Goal: Task Accomplishment & Management: Manage account settings

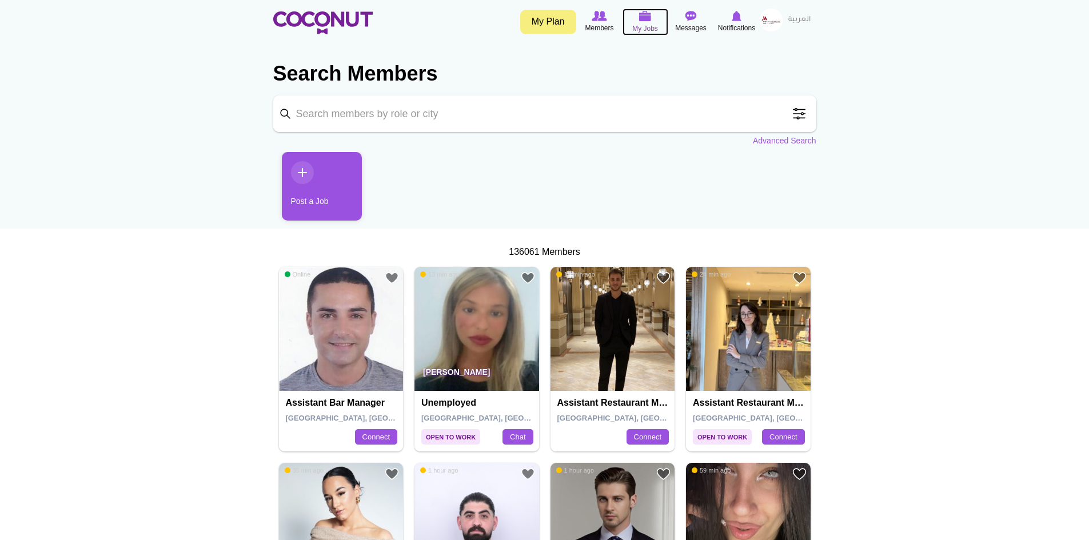
click at [645, 21] on img at bounding box center [645, 16] width 13 height 10
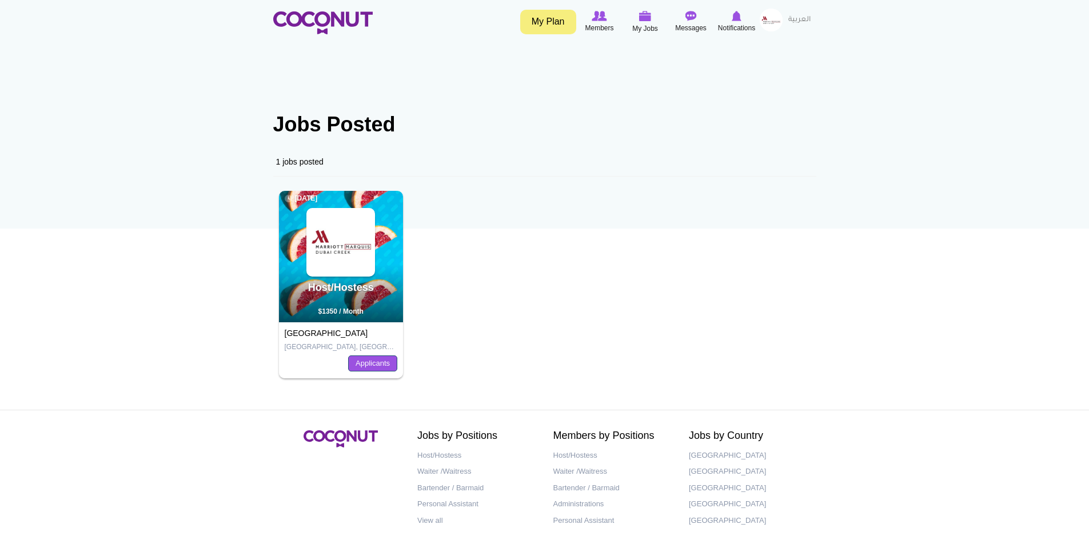
click at [373, 366] on link "Applicants" at bounding box center [372, 363] width 49 height 16
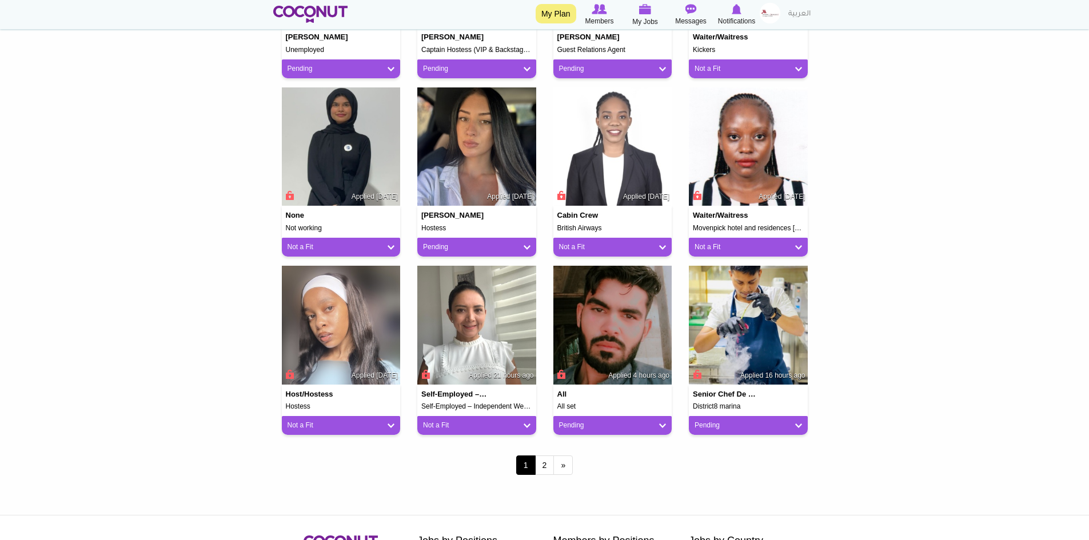
scroll to position [857, 0]
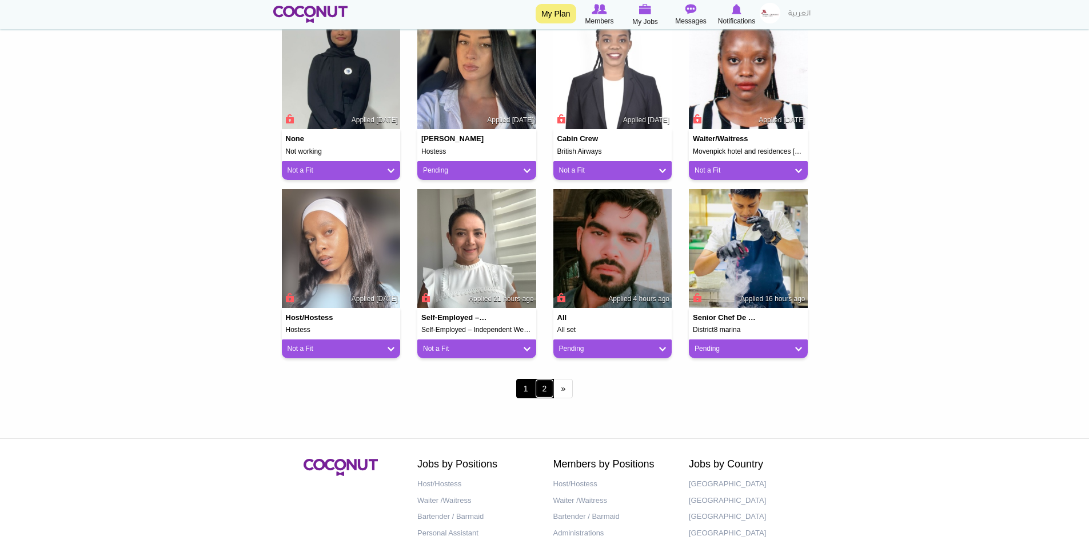
click at [541, 395] on link "2" at bounding box center [544, 388] width 19 height 19
